Goal: Transaction & Acquisition: Obtain resource

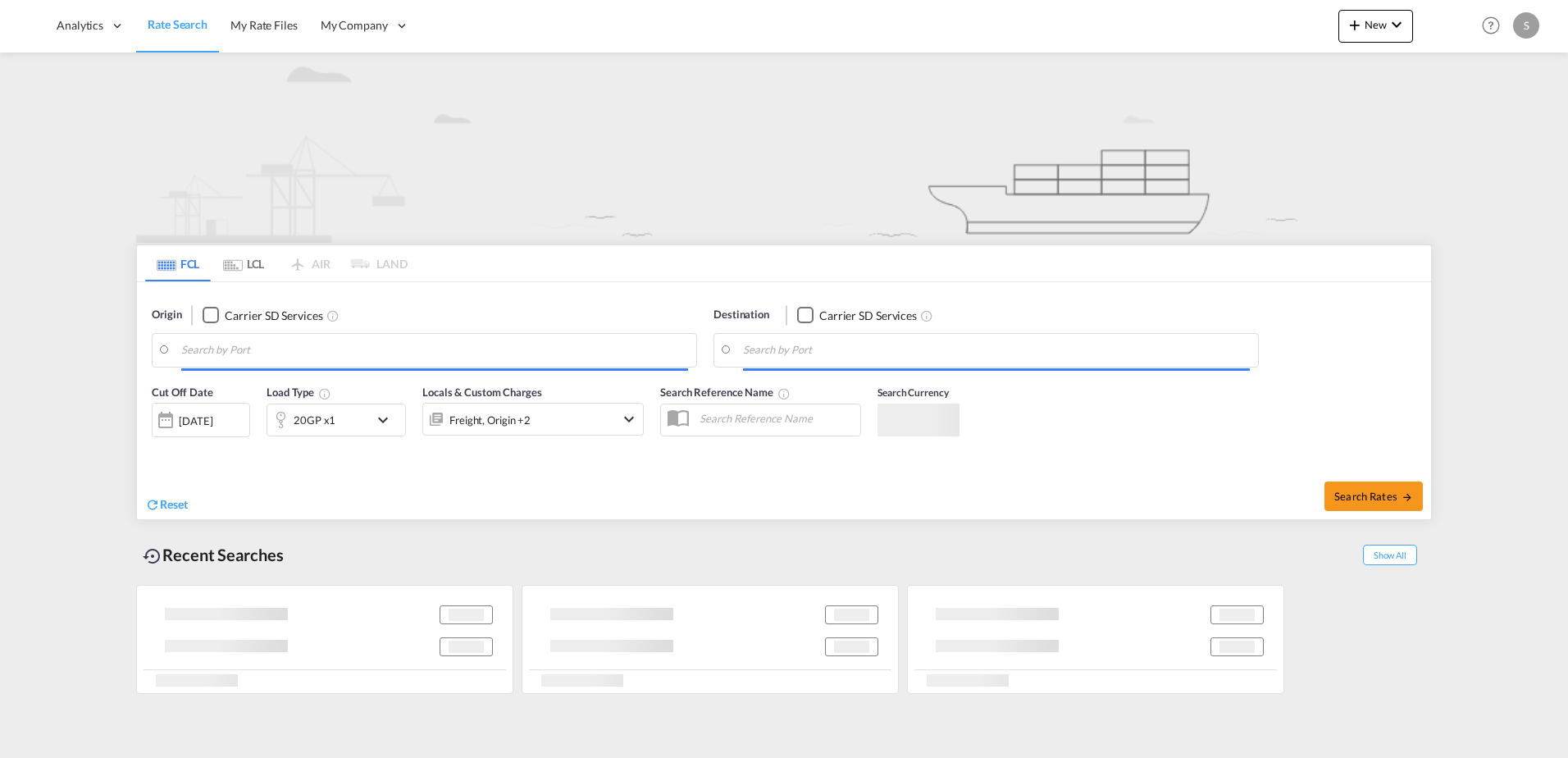
type input "Ningbo, CNNGB"
type input "[GEOGRAPHIC_DATA], NLRTM"
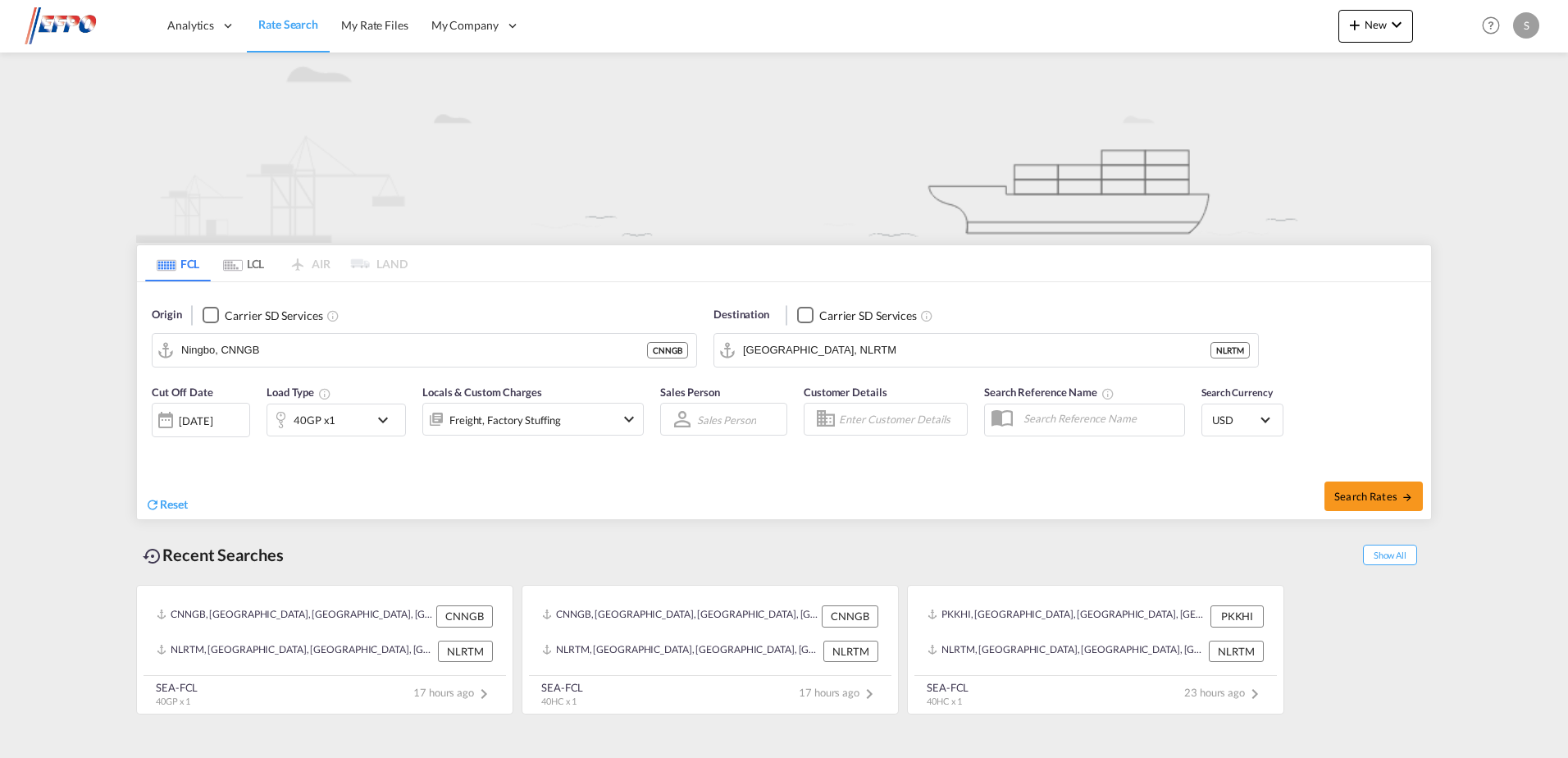
click at [353, 416] on div "40GP x1" at bounding box center [318, 420] width 102 height 33
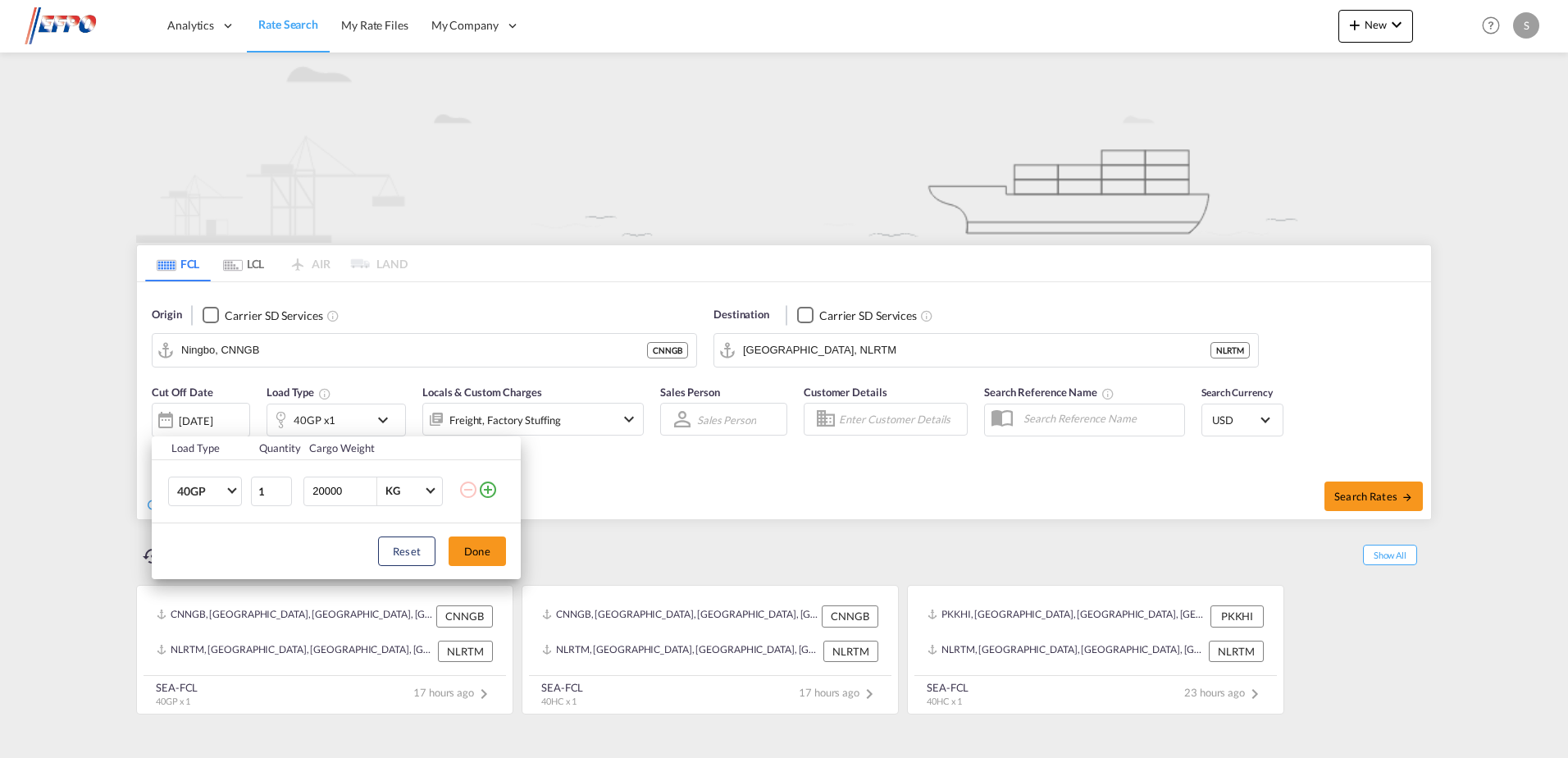
click at [353, 416] on div "Load Type Quantity Cargo Weight 40GP 20GP 40GP 40HC 45HC 20RE 40RE 40HR 20OT 40…" at bounding box center [784, 379] width 1568 height 758
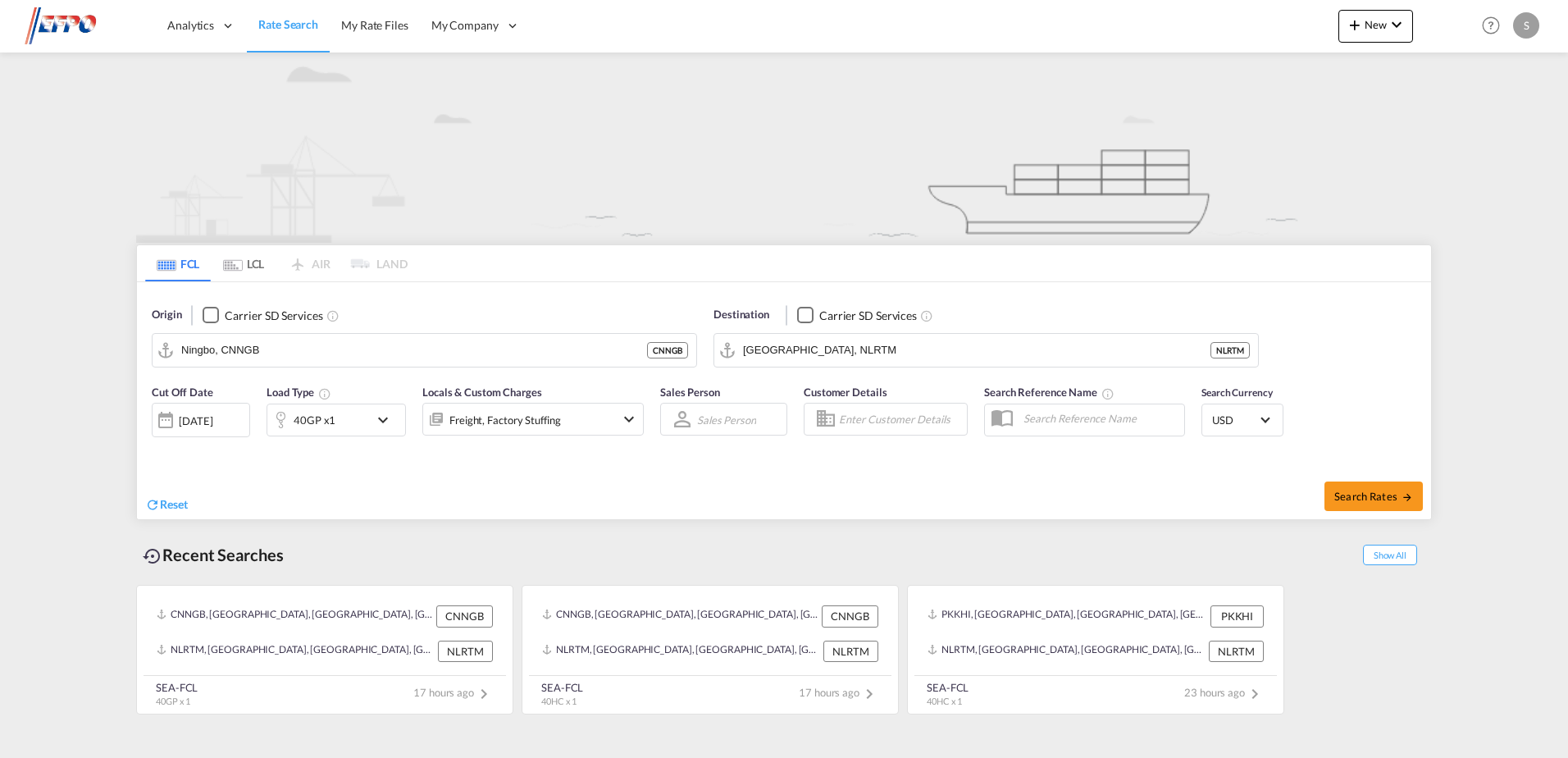
click at [207, 418] on div "[DATE]" at bounding box center [196, 421] width 34 height 15
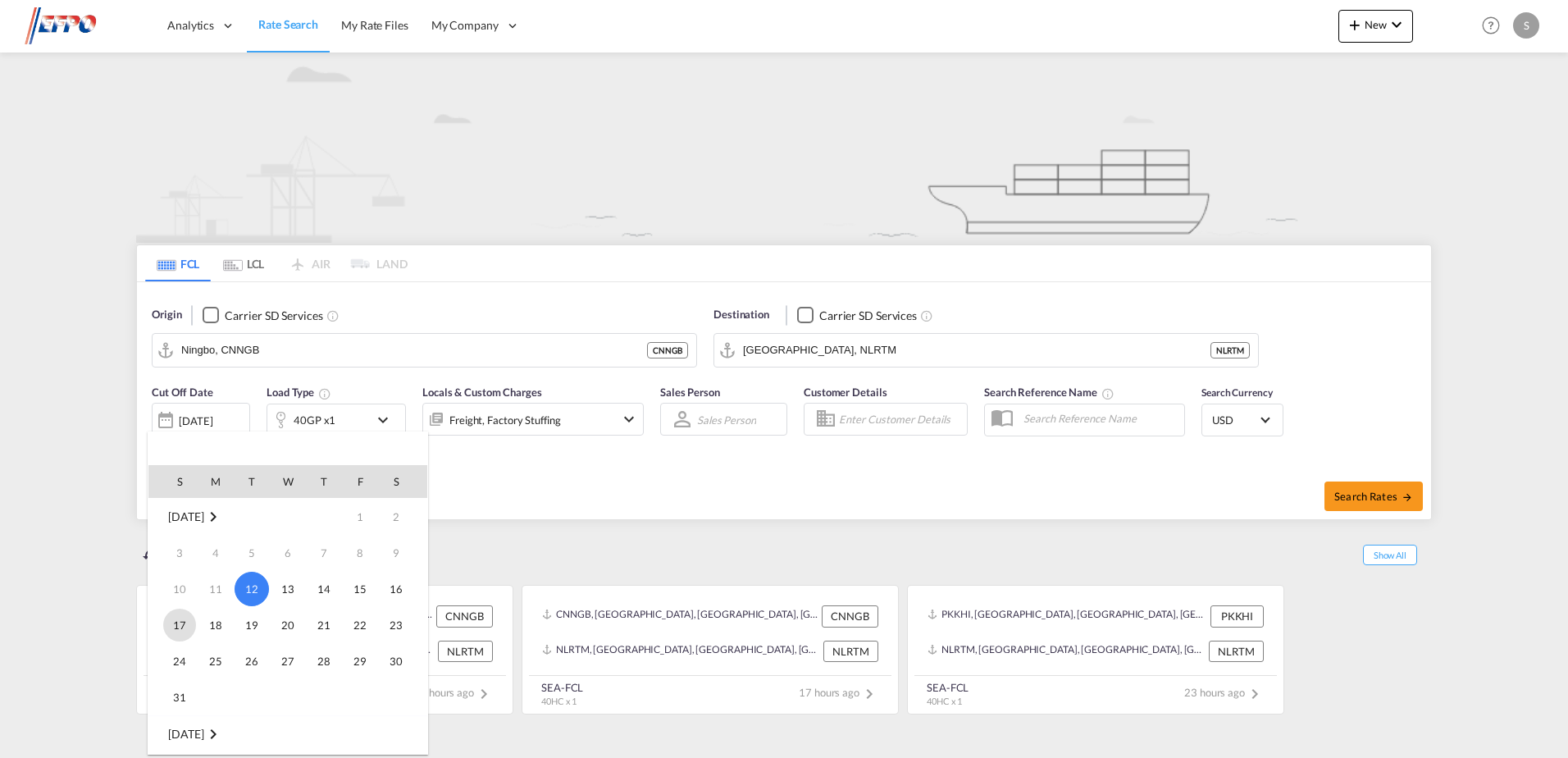
click at [194, 628] on span "17" at bounding box center [179, 624] width 33 height 33
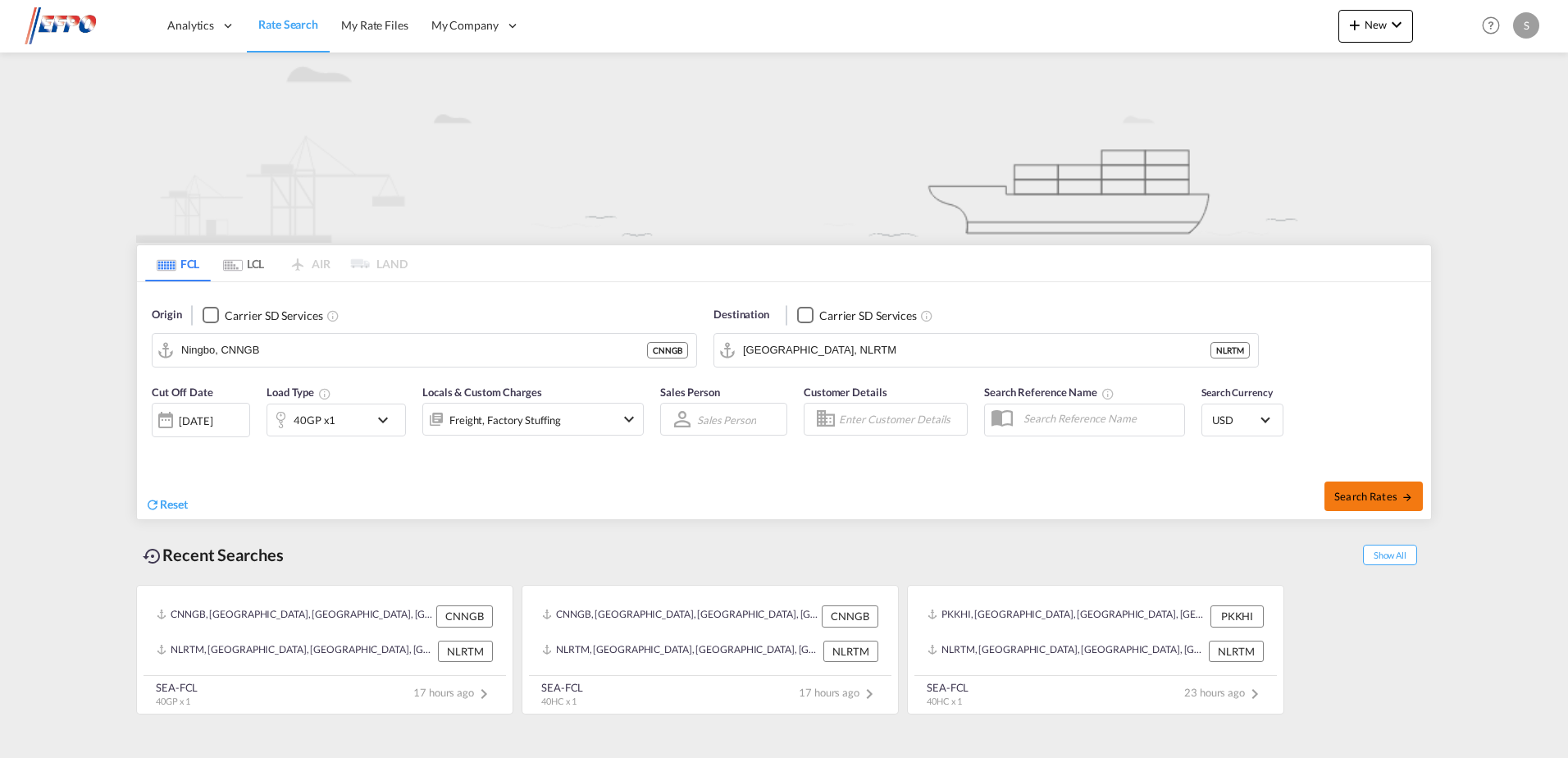
click at [1333, 486] on button "Search Rates" at bounding box center [1374, 495] width 99 height 29
type input "CNNGB to NLRTM / [DATE]"
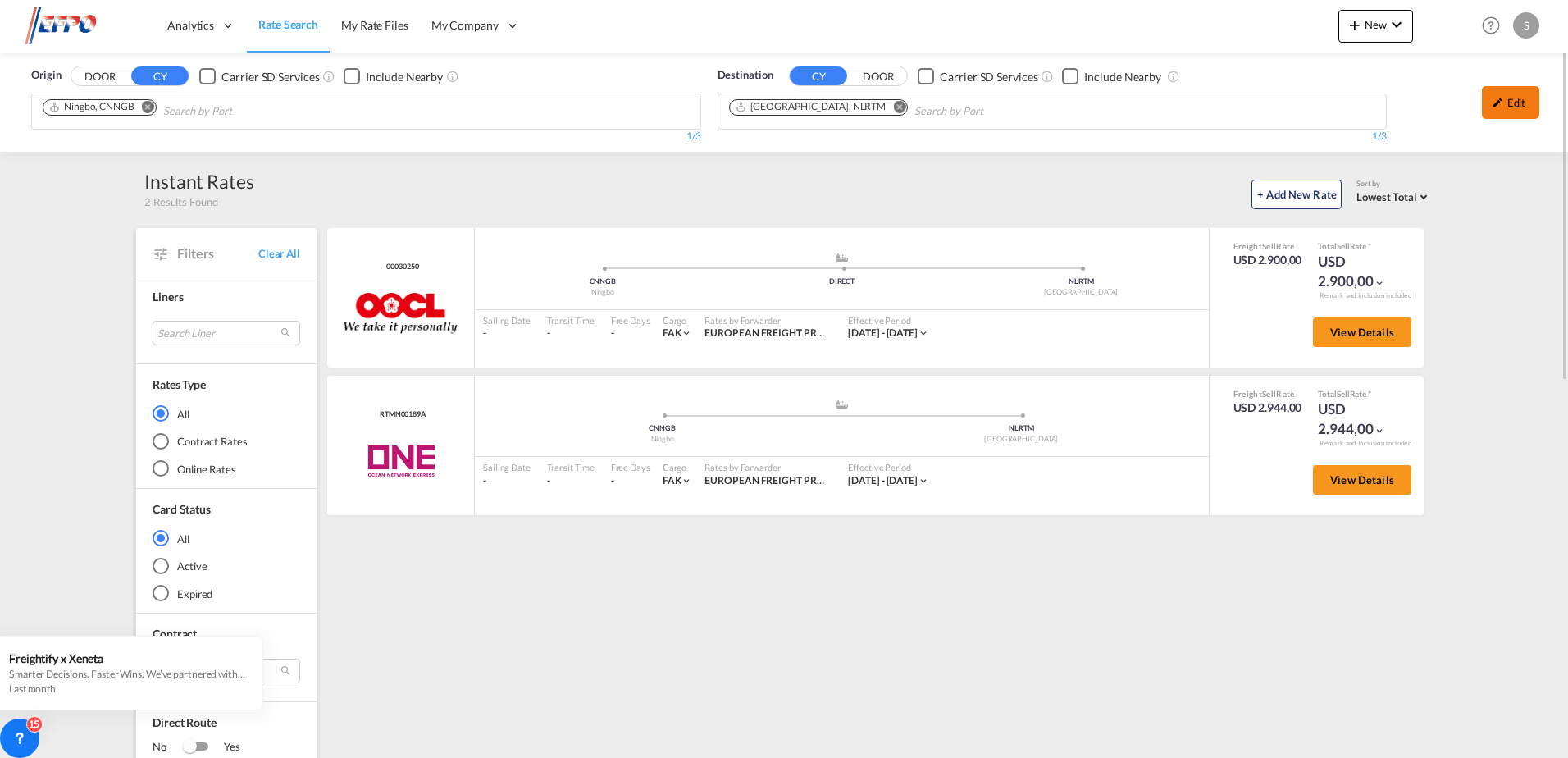
click at [1516, 111] on div "Edit" at bounding box center [1511, 102] width 57 height 33
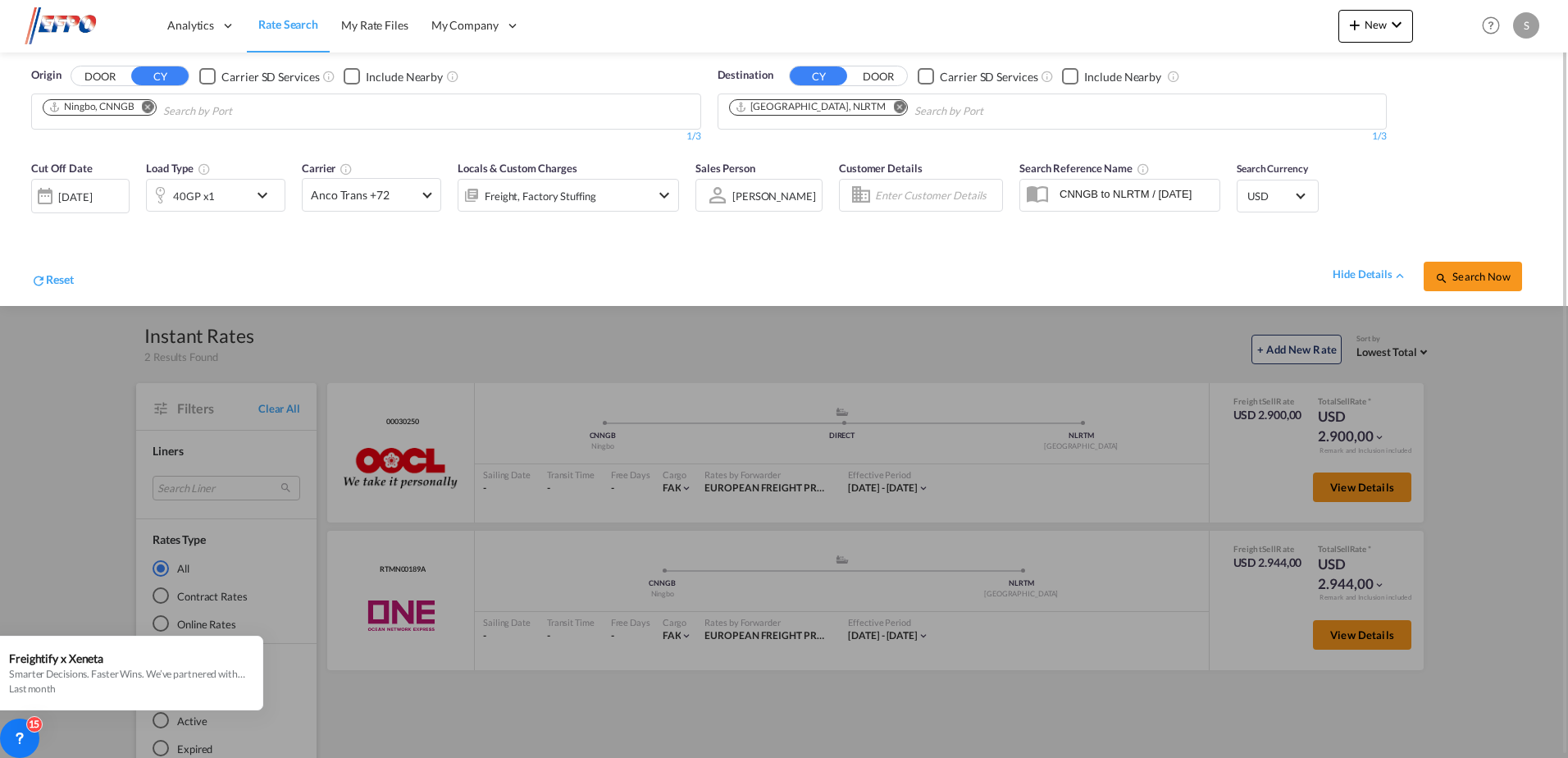
click at [267, 205] on md-icon "icon-chevron-down" at bounding box center [267, 195] width 28 height 20
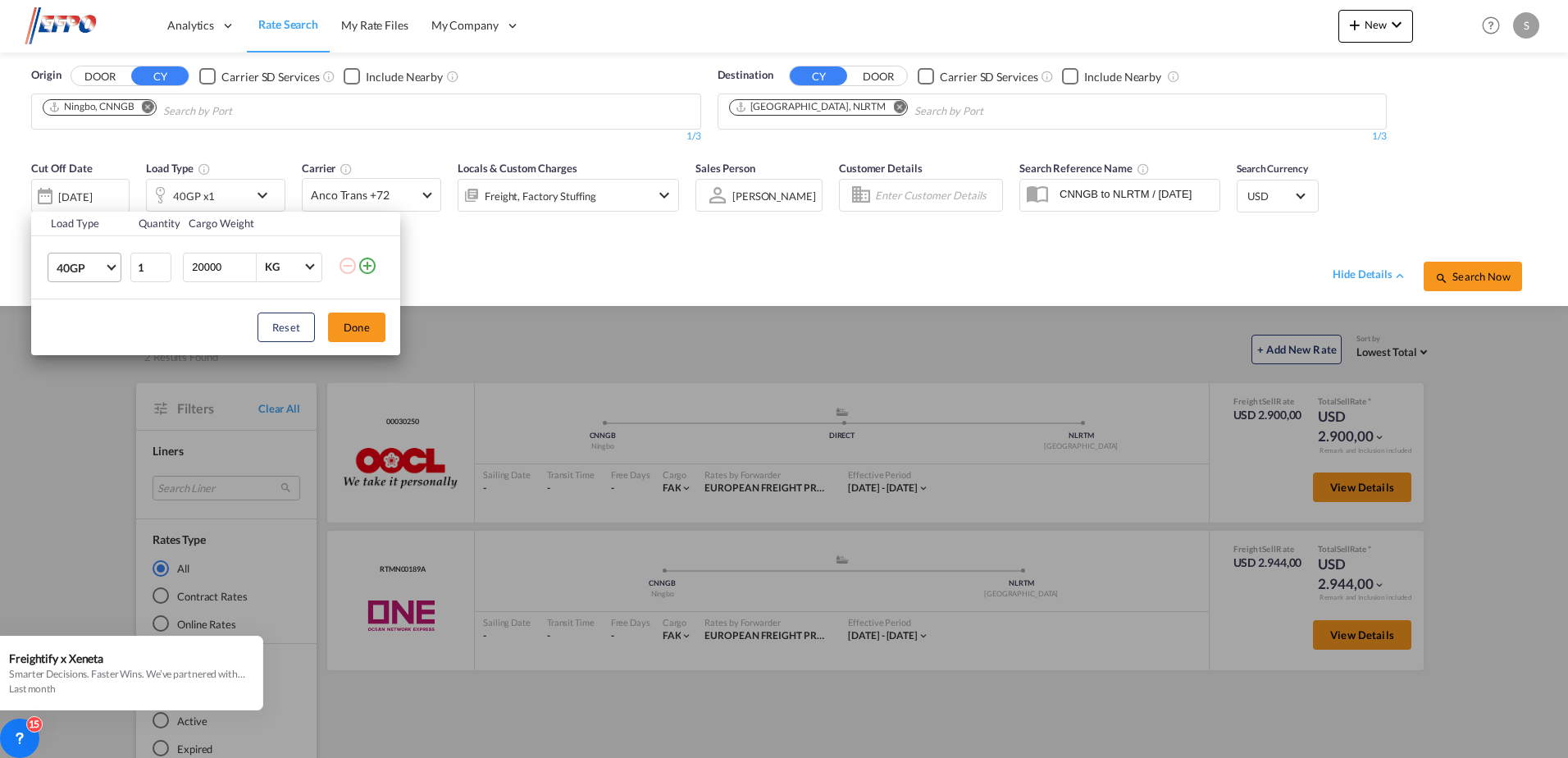
click at [81, 275] on span "40GP" at bounding box center [80, 267] width 48 height 16
click at [83, 231] on div "20GP" at bounding box center [71, 227] width 28 height 16
click at [345, 321] on button "Done" at bounding box center [356, 327] width 57 height 29
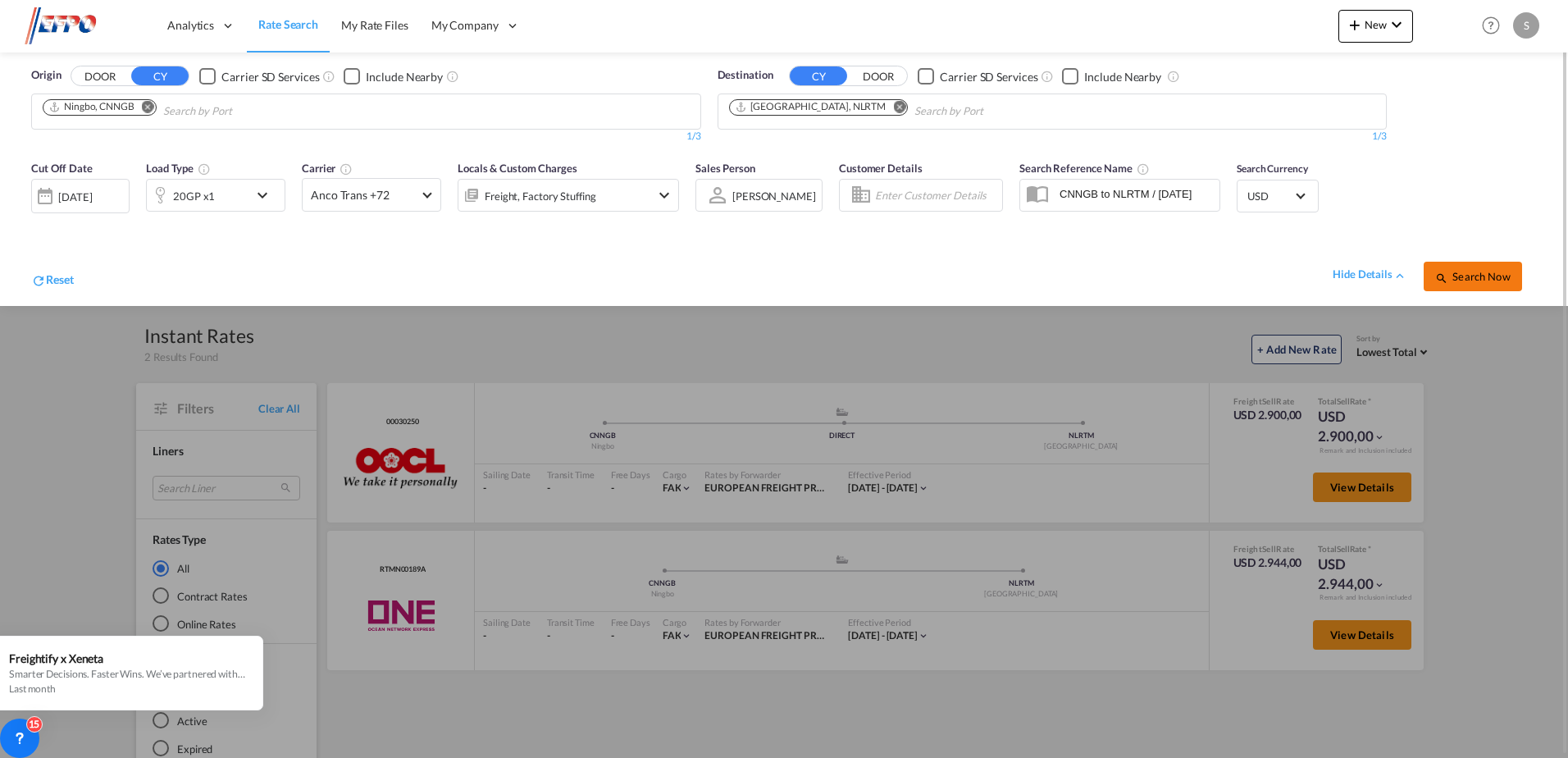
click at [1491, 282] on button "Search Now" at bounding box center [1473, 276] width 99 height 29
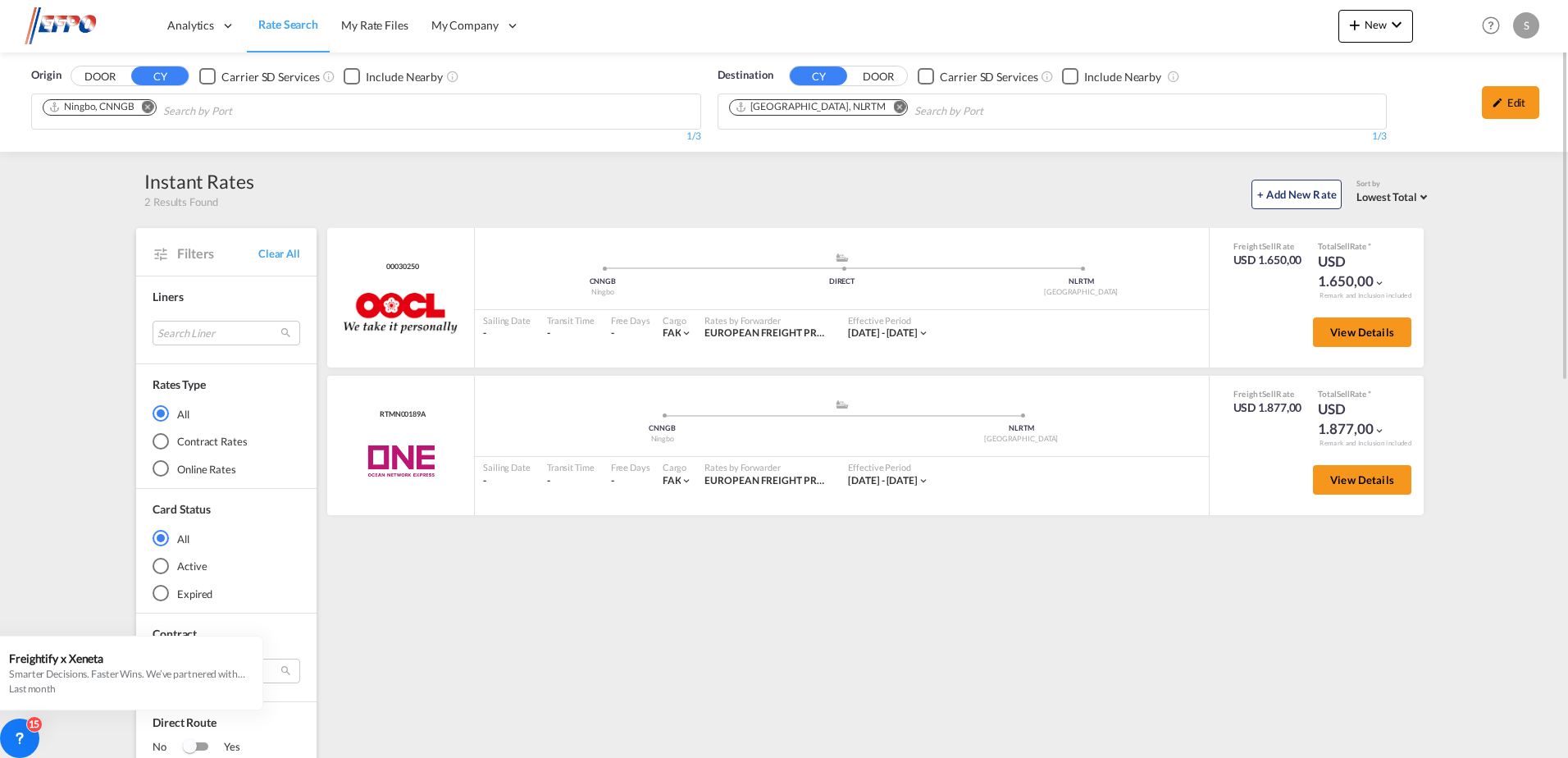
drag, startPoint x: 975, startPoint y: 183, endPoint x: 1046, endPoint y: 179, distance: 71.1
click at [975, 183] on div "+ Add New Rate Sort by Lowest Total Lowest Freight Lowest Total Fastest Transit…" at bounding box center [843, 192] width 1178 height 35
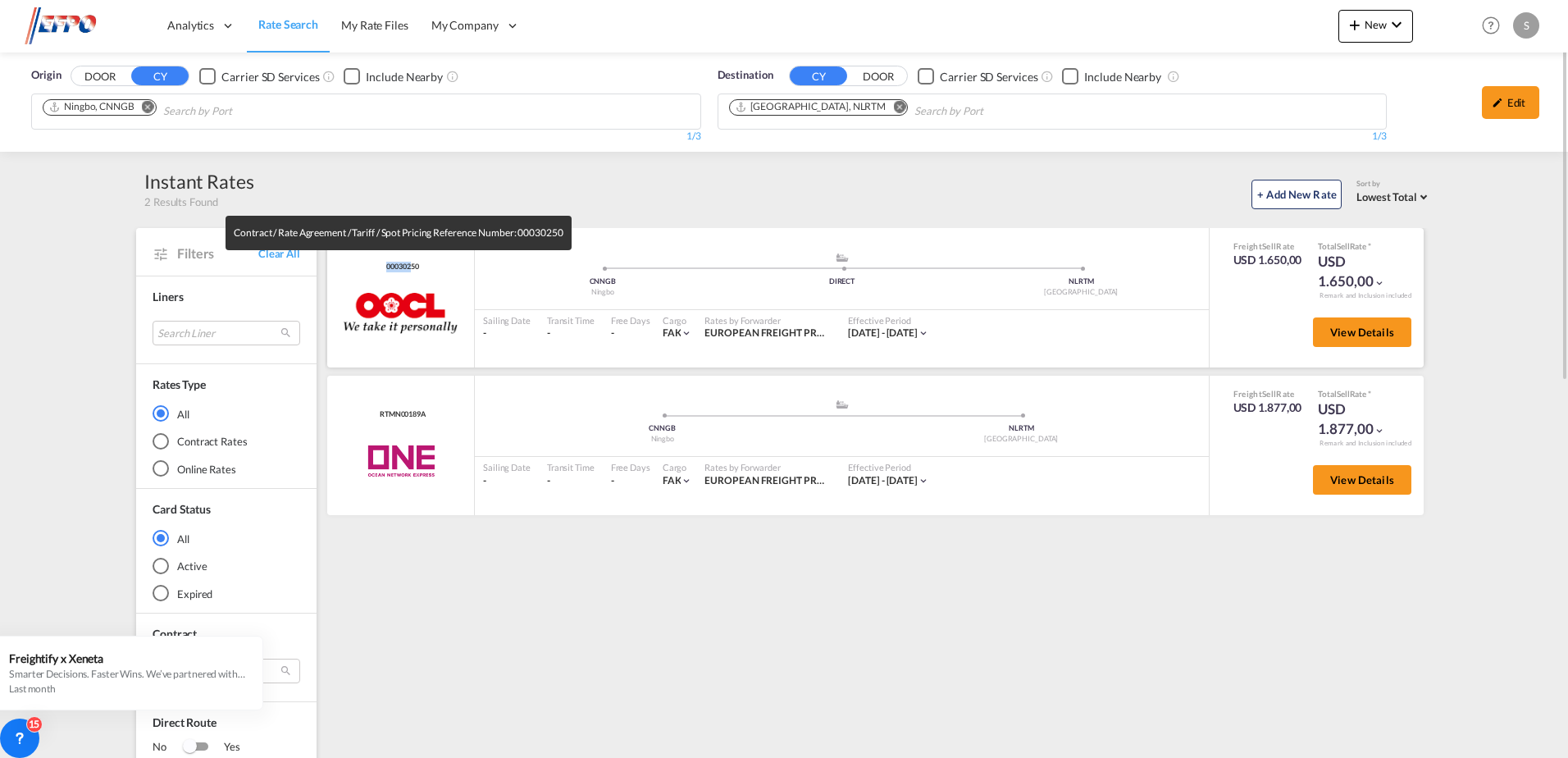
drag, startPoint x: 1087, startPoint y: 618, endPoint x: 402, endPoint y: 270, distance: 768.3
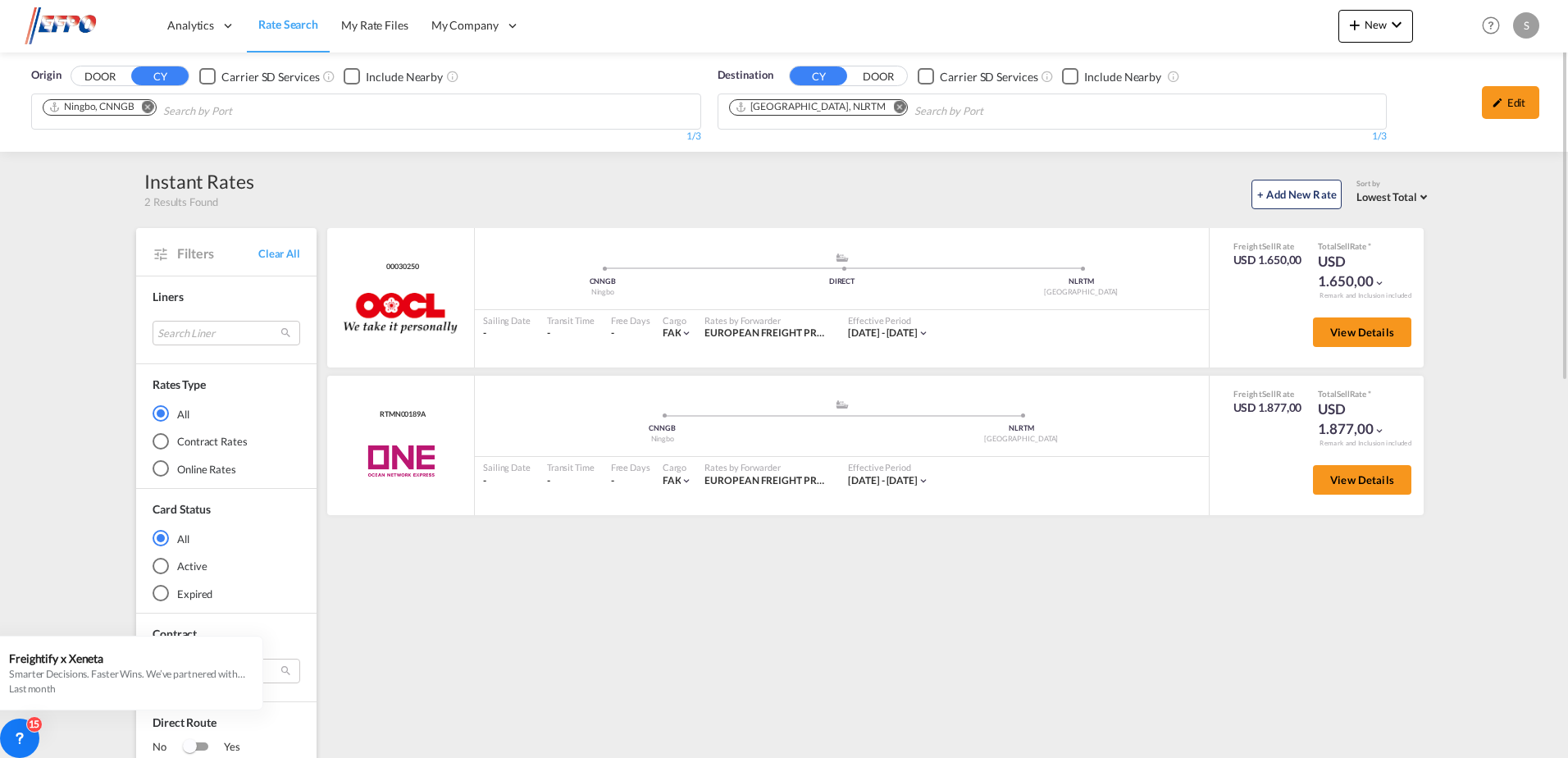
drag, startPoint x: 129, startPoint y: 181, endPoint x: 296, endPoint y: 193, distance: 167.4
drag, startPoint x: 787, startPoint y: 179, endPoint x: 778, endPoint y: 159, distance: 21.9
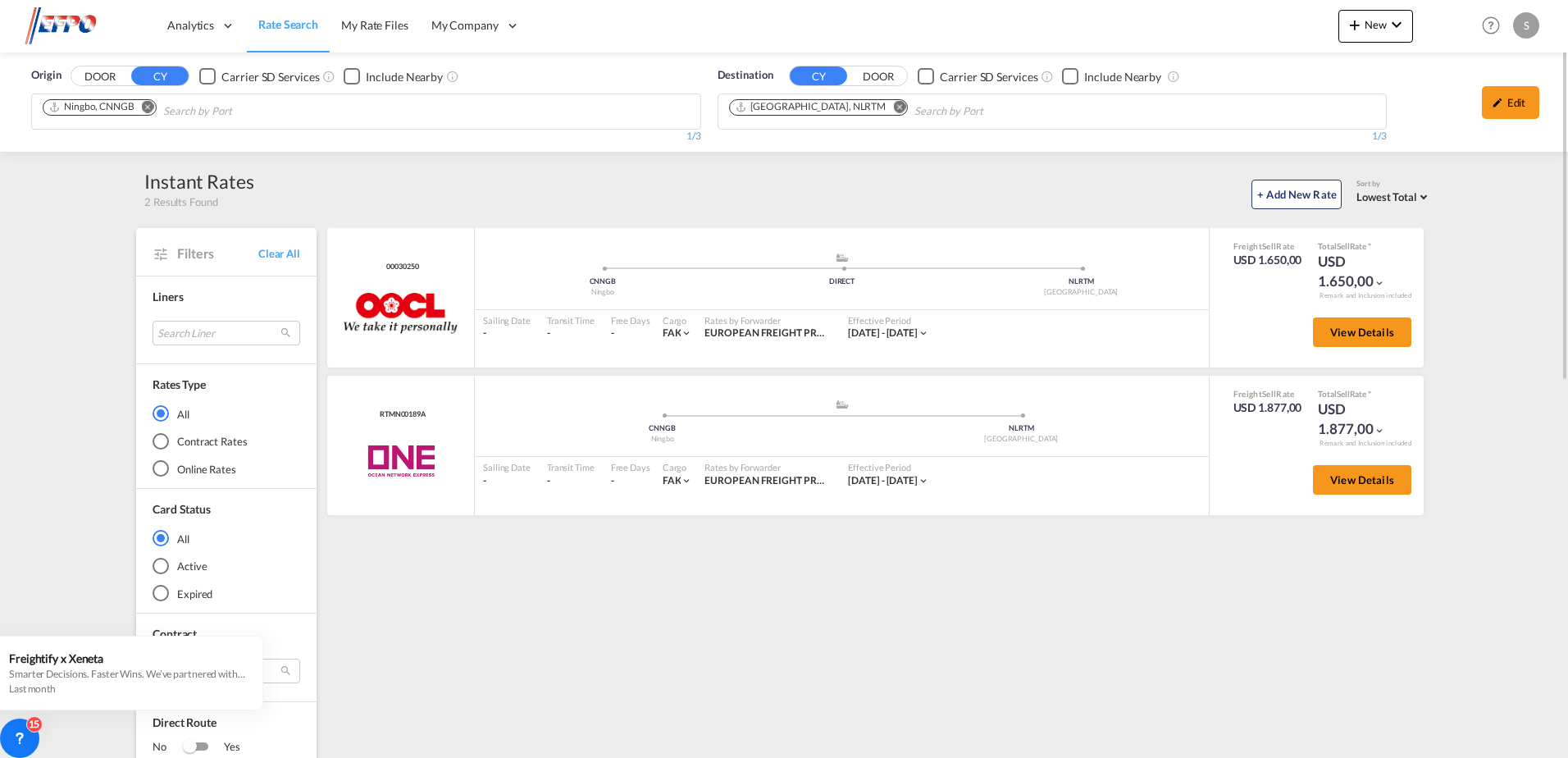
click at [790, 178] on div "+ Add New Rate Sort by Lowest Total Lowest Freight Lowest Total Fastest Transit…" at bounding box center [843, 192] width 1178 height 35
click at [848, 150] on div "Destination CY DOOR Carrier SD Services Include Nearby [GEOGRAPHIC_DATA], [GEOG…" at bounding box center [1052, 105] width 687 height 92
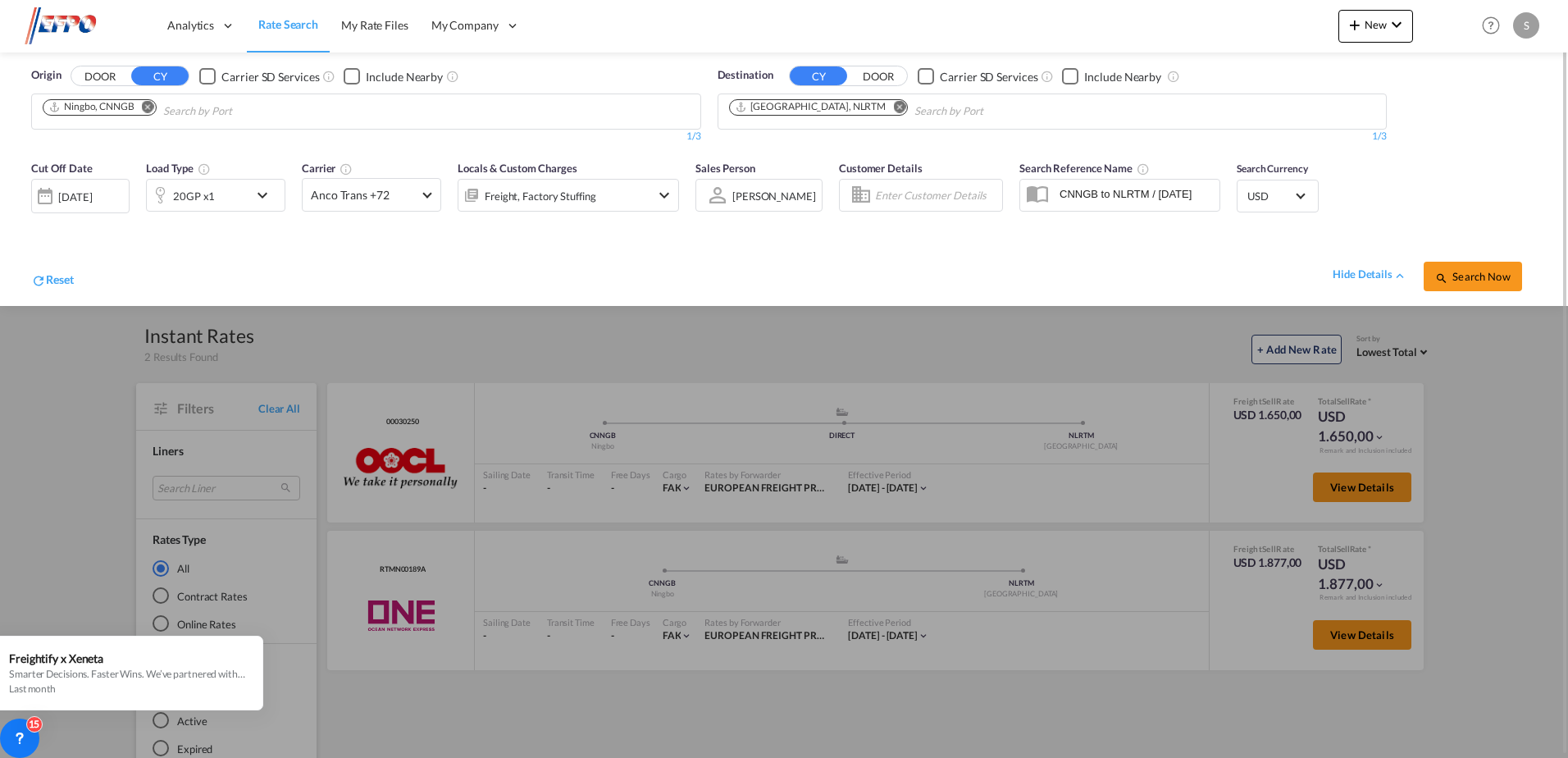
click at [487, 338] on div at bounding box center [784, 379] width 1568 height 758
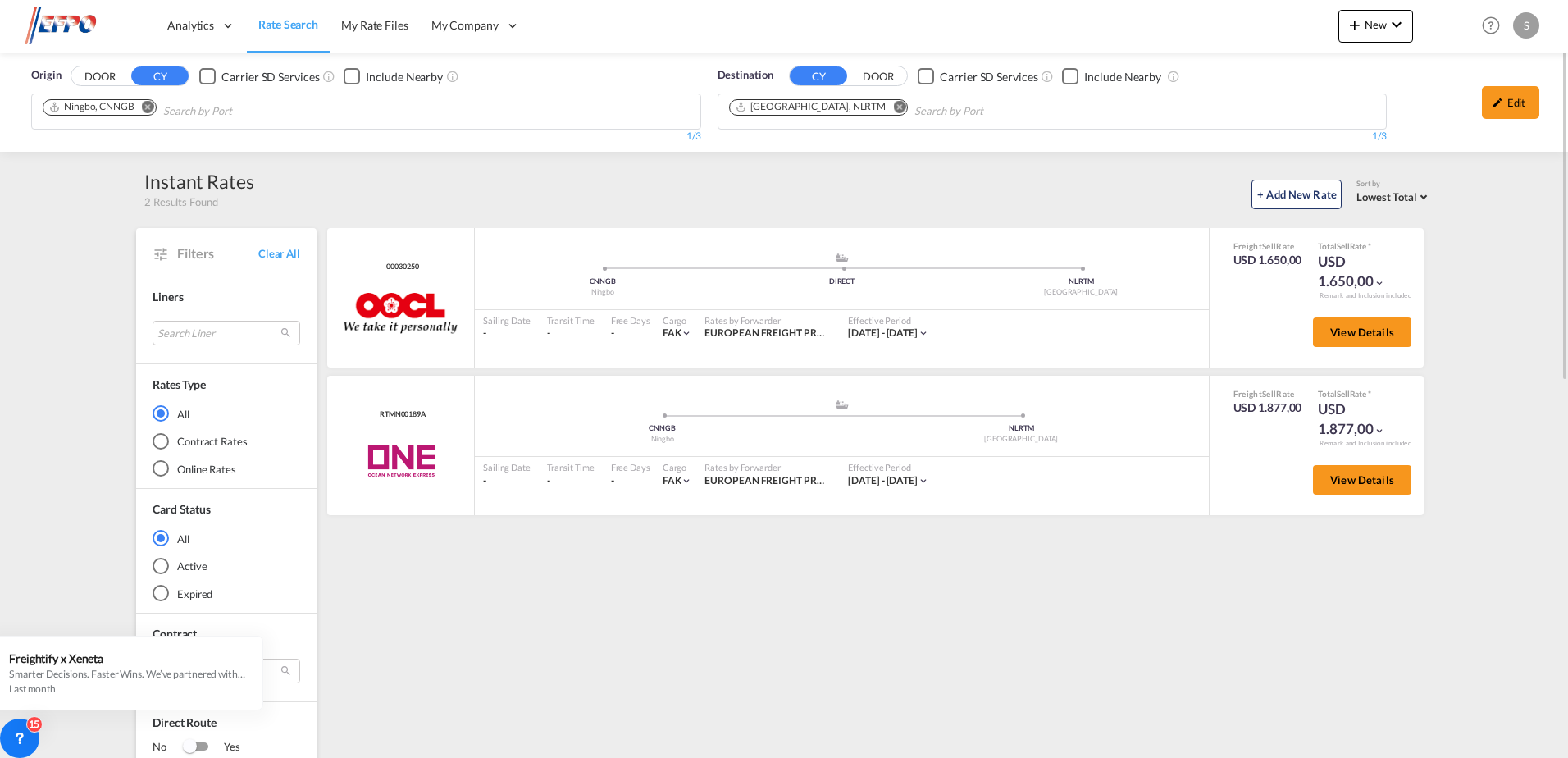
click at [891, 188] on div "+ Add New Rate Sort by Lowest Total Lowest Freight Lowest Total Fastest Transit…" at bounding box center [843, 192] width 1178 height 35
click at [1351, 321] on button "View Details" at bounding box center [1362, 331] width 99 height 29
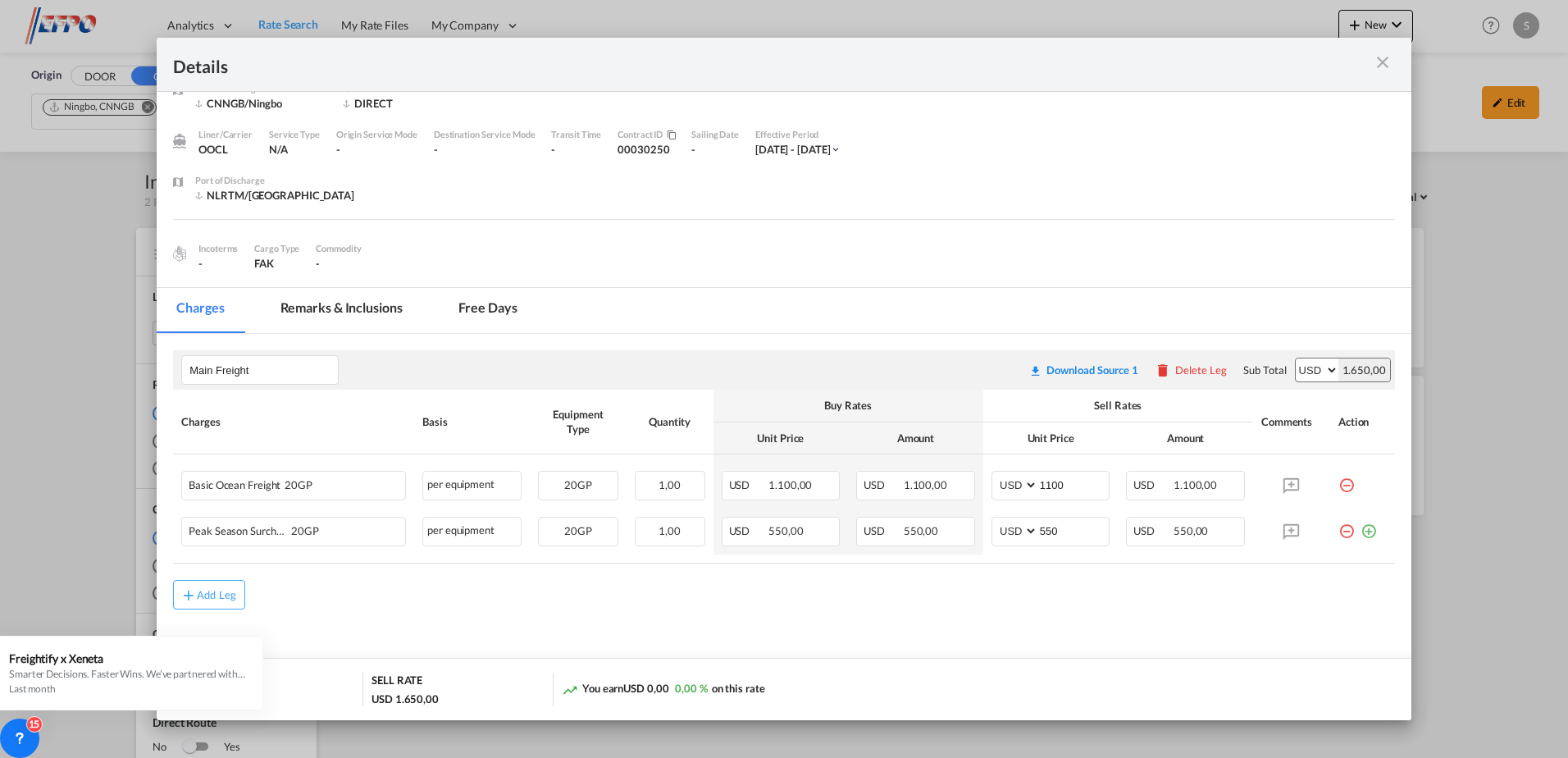
scroll to position [28, 0]
click at [368, 303] on md-tab-item "Remarks & Inclusions" at bounding box center [342, 310] width 162 height 45
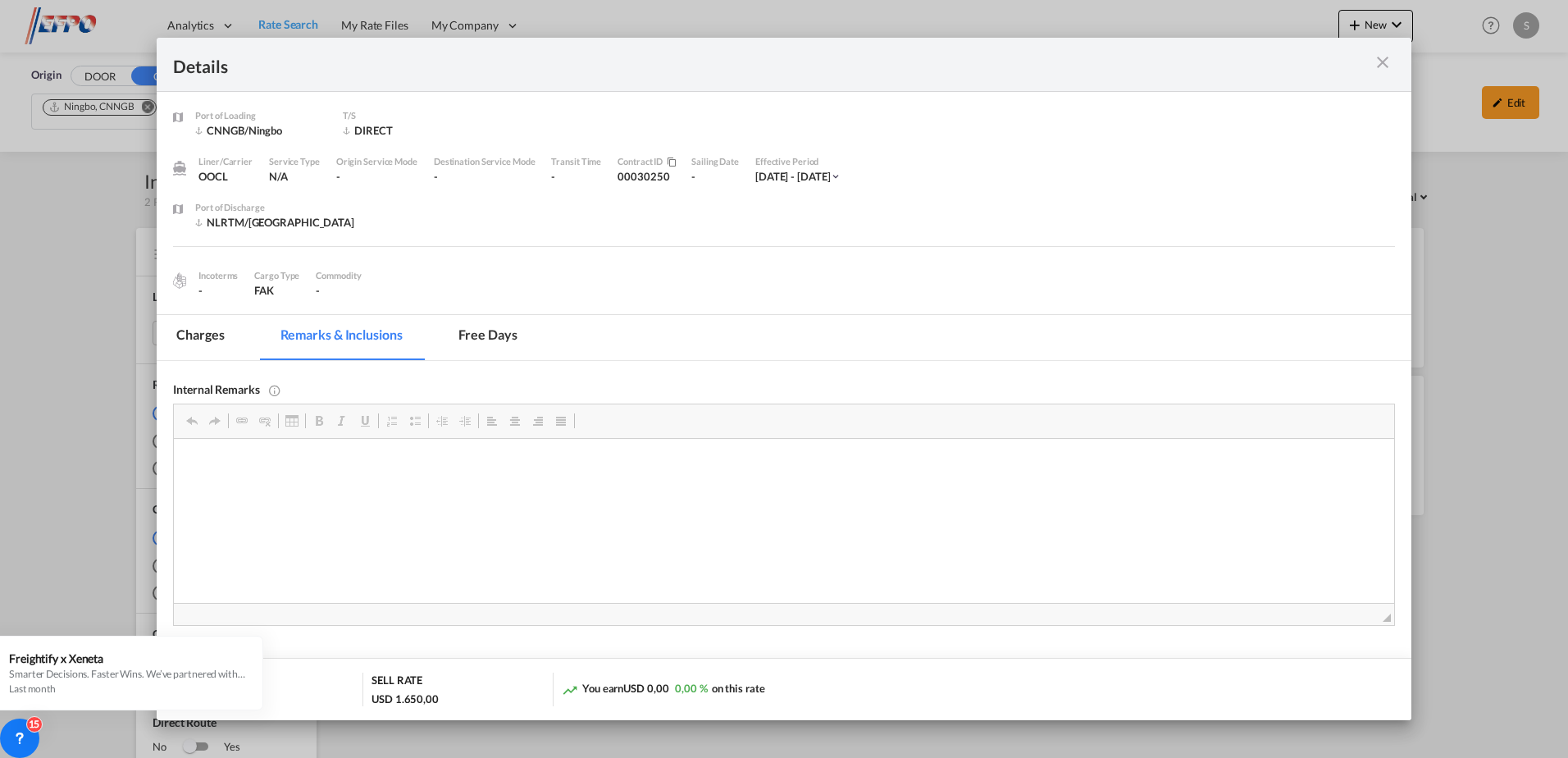
scroll to position [0, 0]
click at [206, 338] on md-tab-item "Charges" at bounding box center [200, 337] width 87 height 45
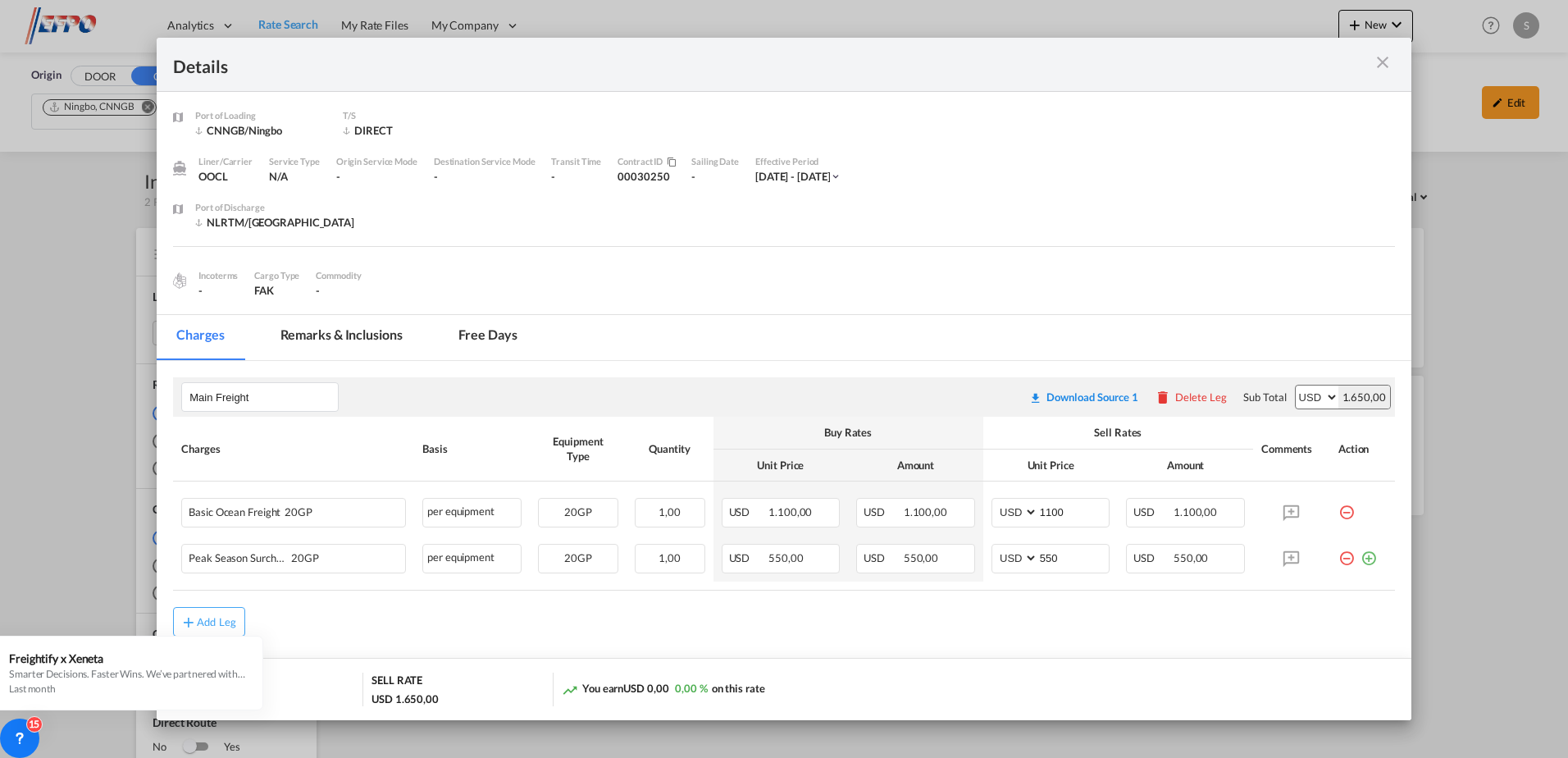
click at [1373, 63] on md-icon "icon-close m-3 fg-AAA8AD cursor" at bounding box center [1382, 62] width 20 height 20
